Goal: Task Accomplishment & Management: Manage account settings

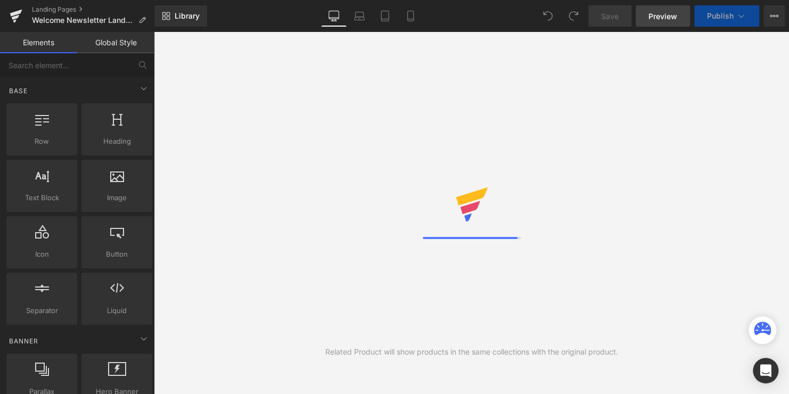
click at [664, 18] on span "Preview" at bounding box center [662, 16] width 29 height 11
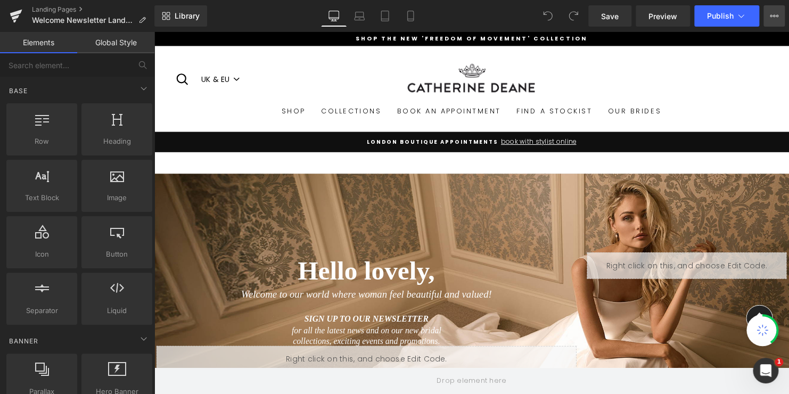
click at [770, 15] on icon at bounding box center [774, 16] width 9 height 9
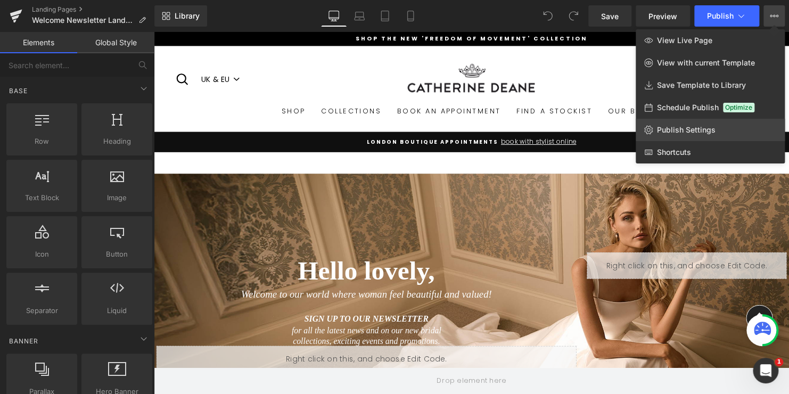
click at [680, 132] on span "Publish Settings" at bounding box center [686, 130] width 59 height 10
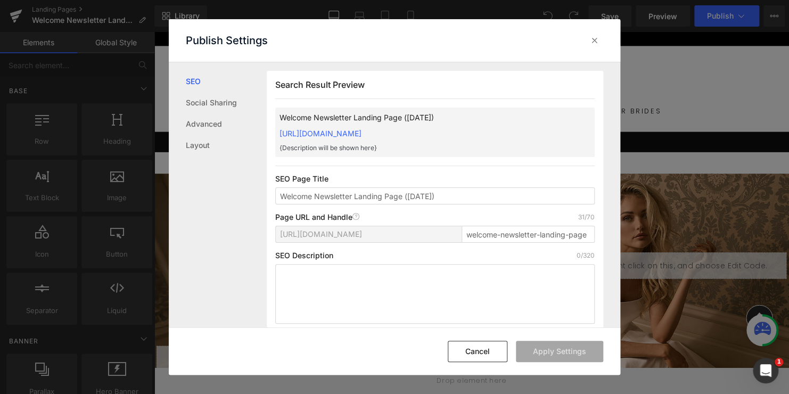
drag, startPoint x: 444, startPoint y: 232, endPoint x: 274, endPoint y: 232, distance: 169.8
click at [274, 232] on div "Search Result Preview Welcome Newsletter Landing Page ([DATE]) [URL][DOMAIN_NAM…" at bounding box center [435, 201] width 336 height 261
copy span "[URL][DOMAIN_NAME]"
click at [472, 228] on input "welcome-newsletter-landing-page" at bounding box center [527, 234] width 133 height 17
click at [593, 44] on icon at bounding box center [594, 40] width 11 height 11
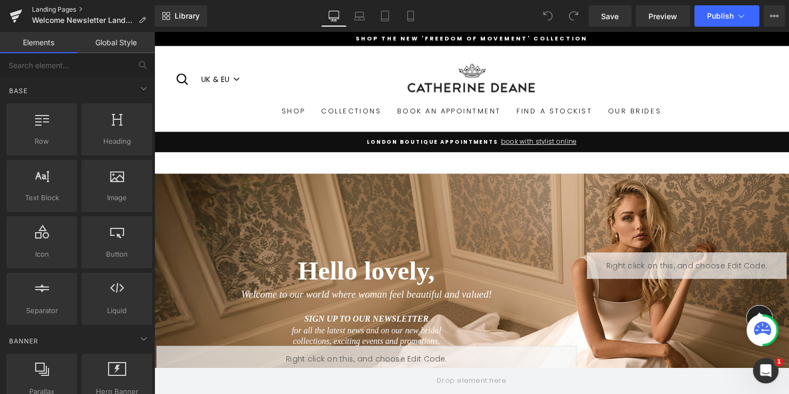
click at [62, 11] on link "Landing Pages" at bounding box center [93, 9] width 122 height 9
